Goal: Check status

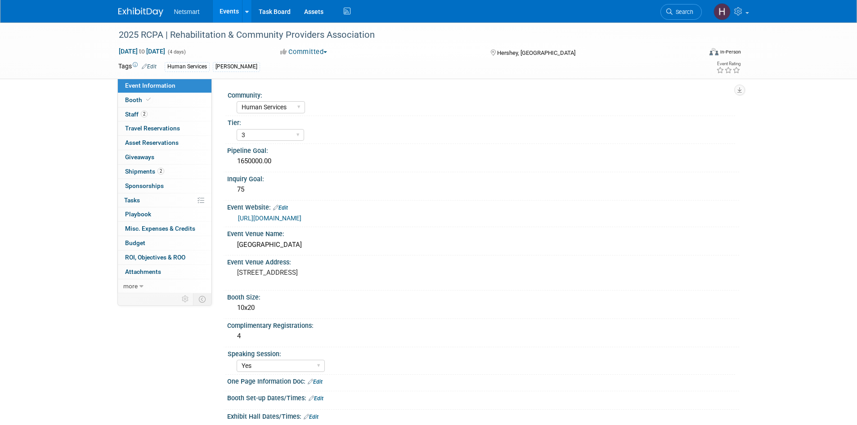
select select "Human Services"
select select "3"
select select "Yes"
click at [690, 10] on span "Search" at bounding box center [682, 12] width 21 height 7
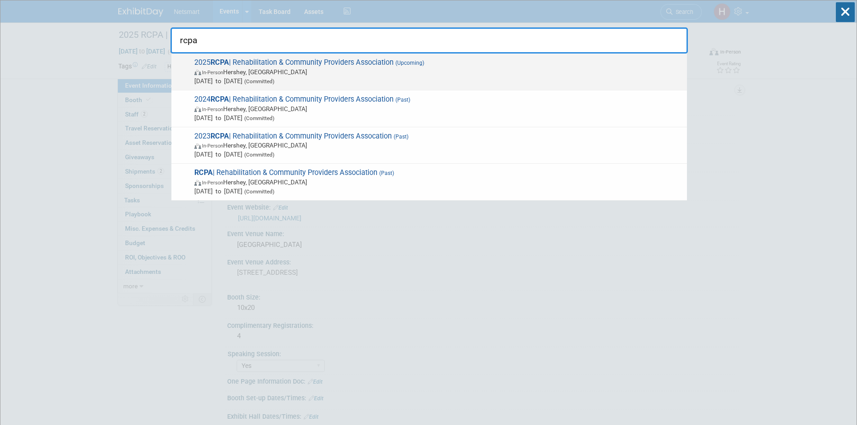
type input "rcpa"
click at [401, 61] on span "(Upcoming)" at bounding box center [408, 63] width 31 height 6
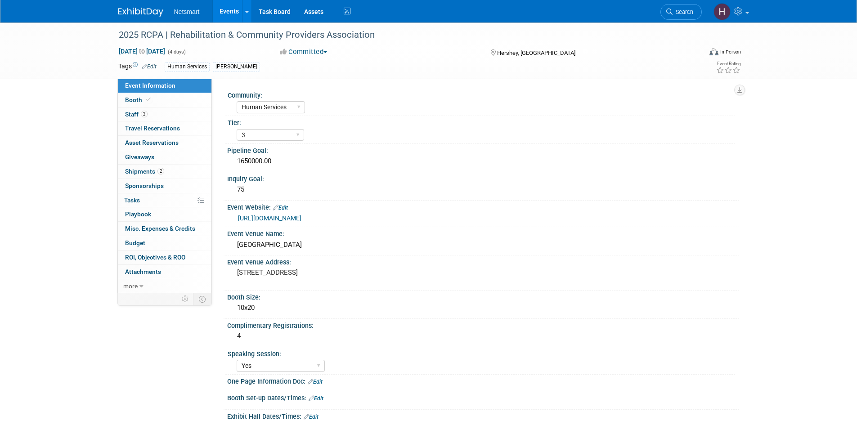
select select "Human Services"
select select "3"
select select "Yes"
click at [169, 99] on link "Booth" at bounding box center [165, 100] width 94 height 14
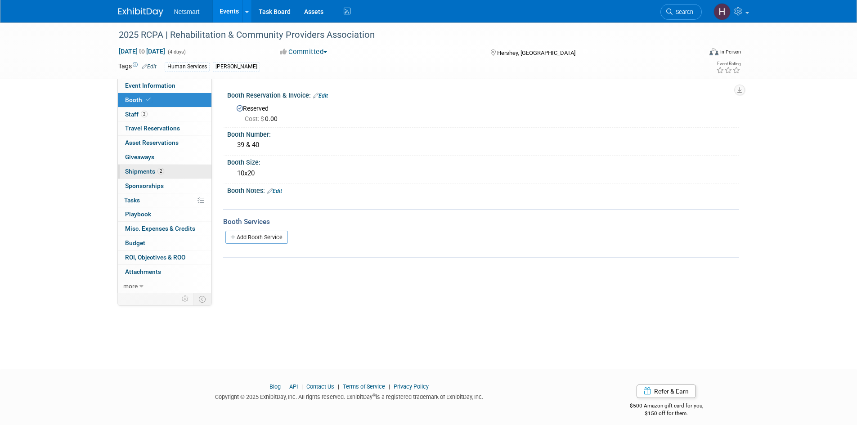
click at [143, 165] on link "2 Shipments 2" at bounding box center [165, 172] width 94 height 14
